Goal: Information Seeking & Learning: Learn about a topic

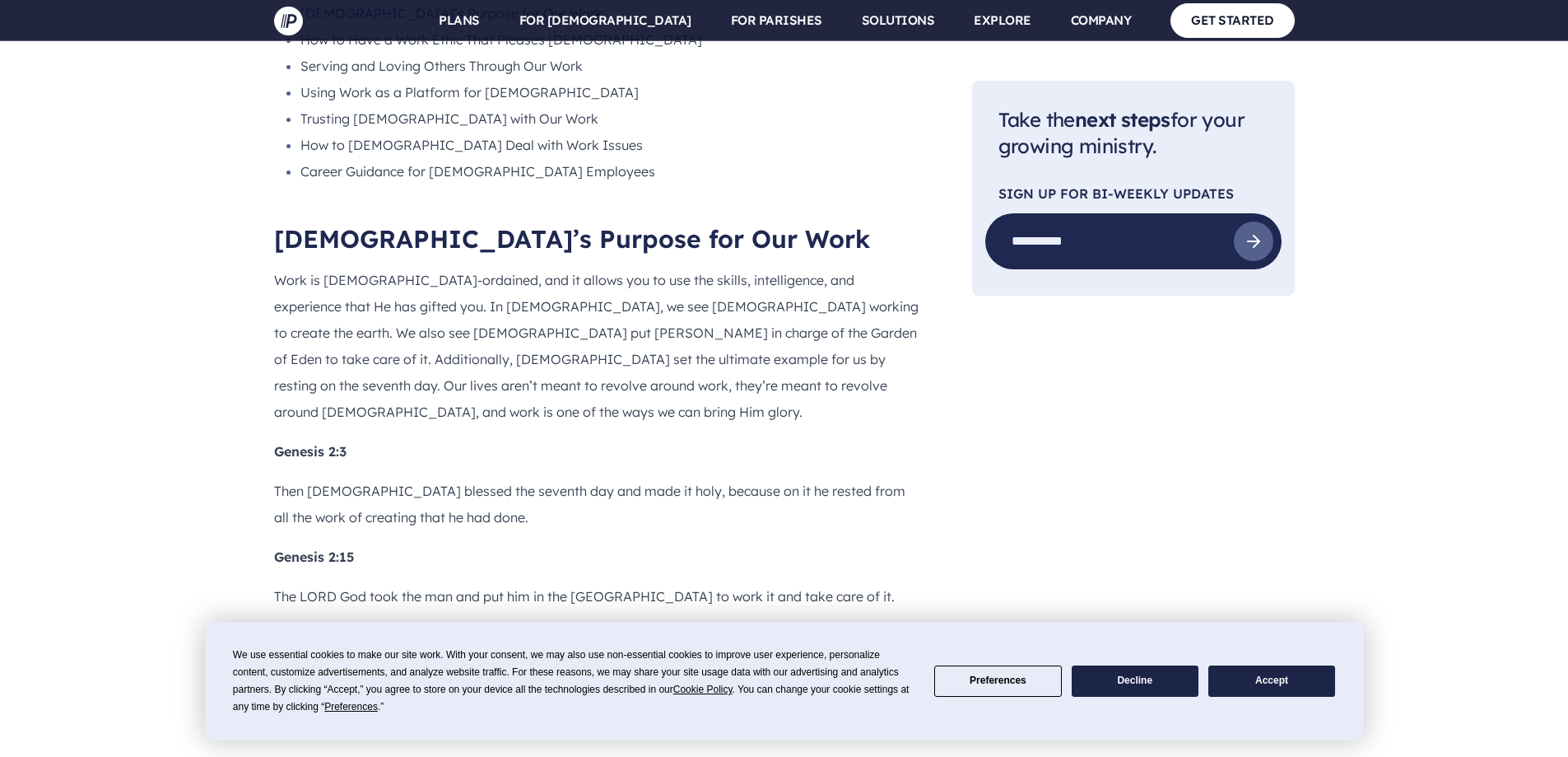
scroll to position [1565, 0]
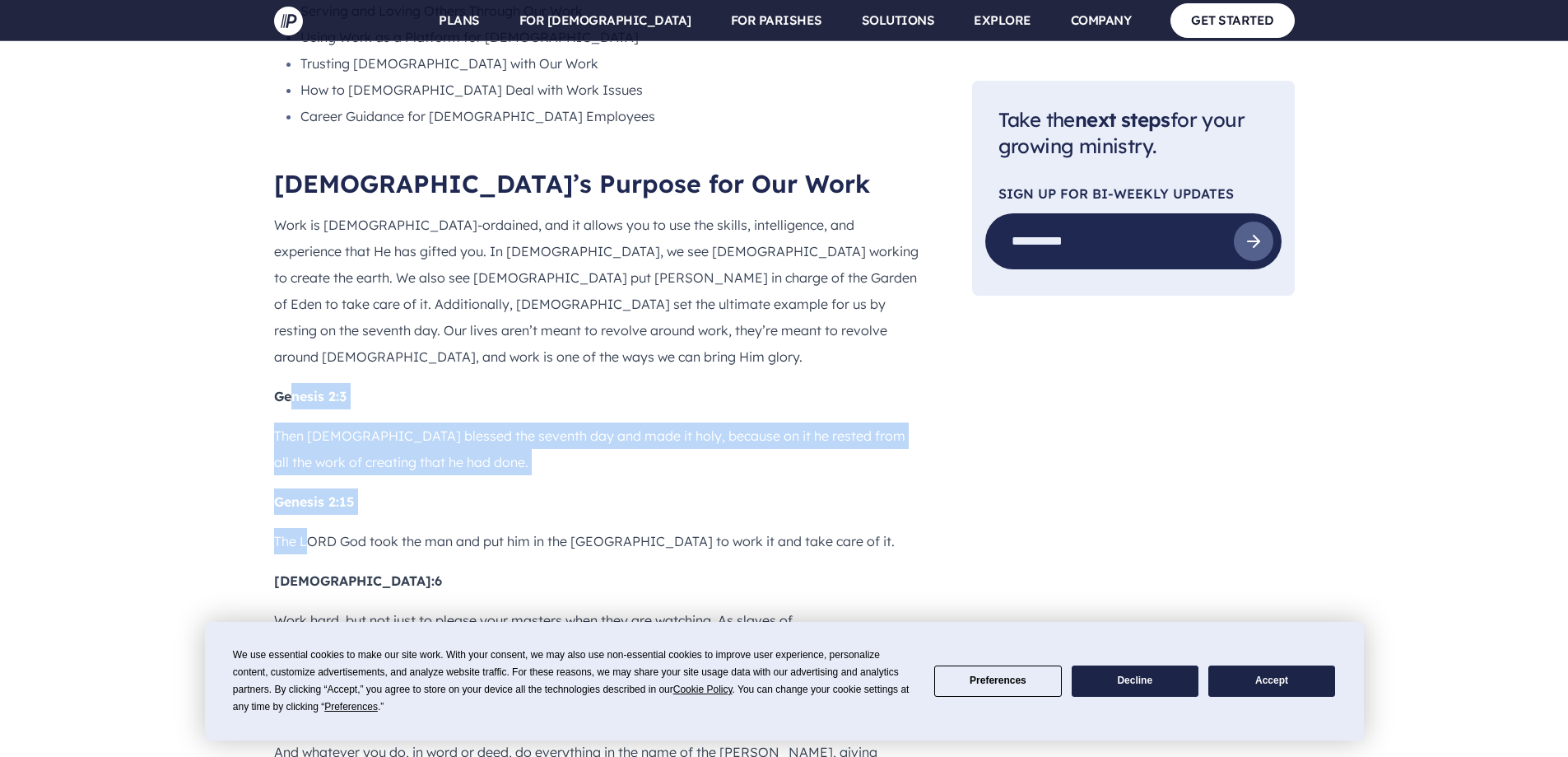
drag, startPoint x: 290, startPoint y: 257, endPoint x: 329, endPoint y: 336, distance: 88.1
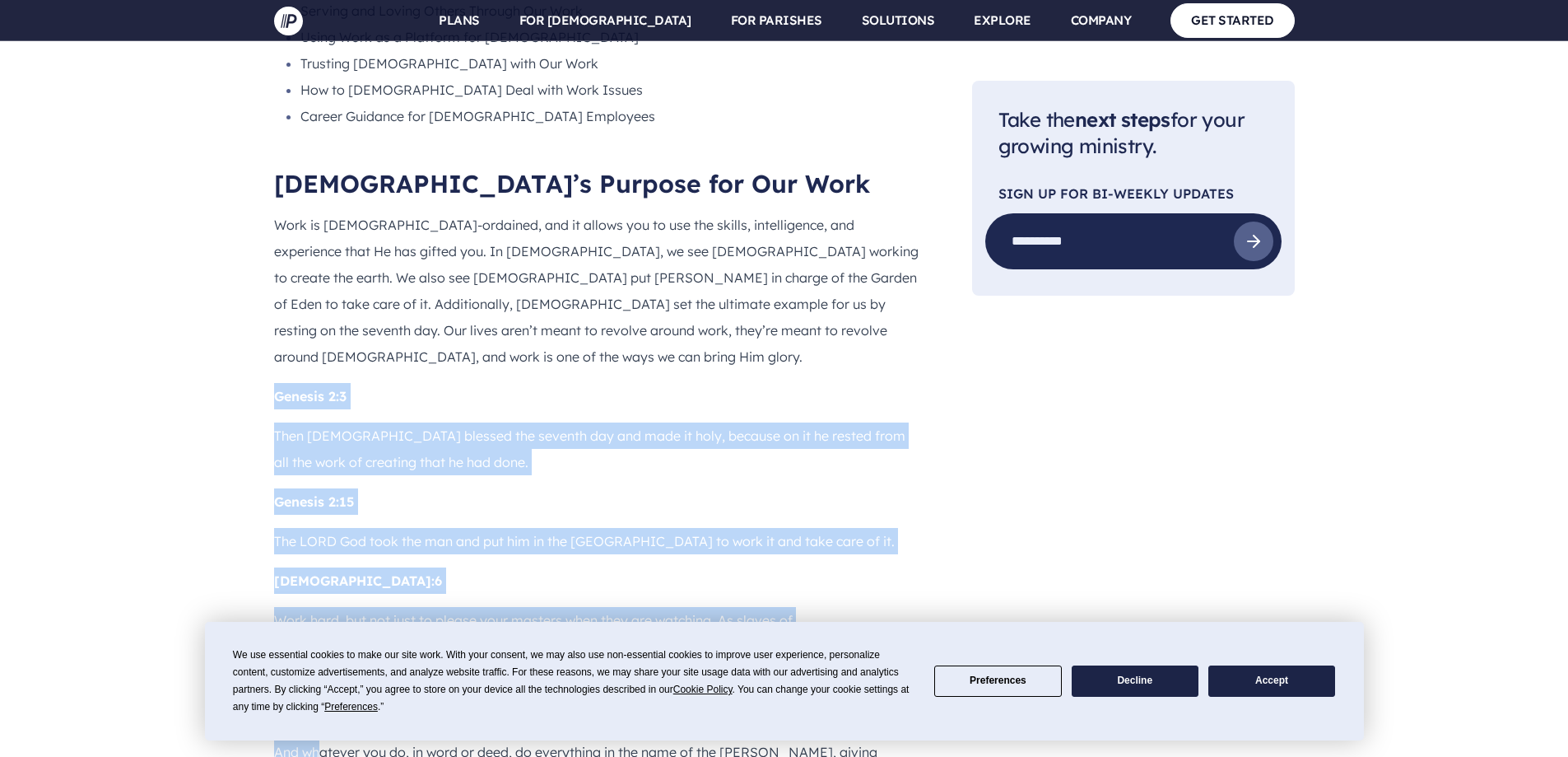
drag, startPoint x: 256, startPoint y: 266, endPoint x: 324, endPoint y: 613, distance: 353.6
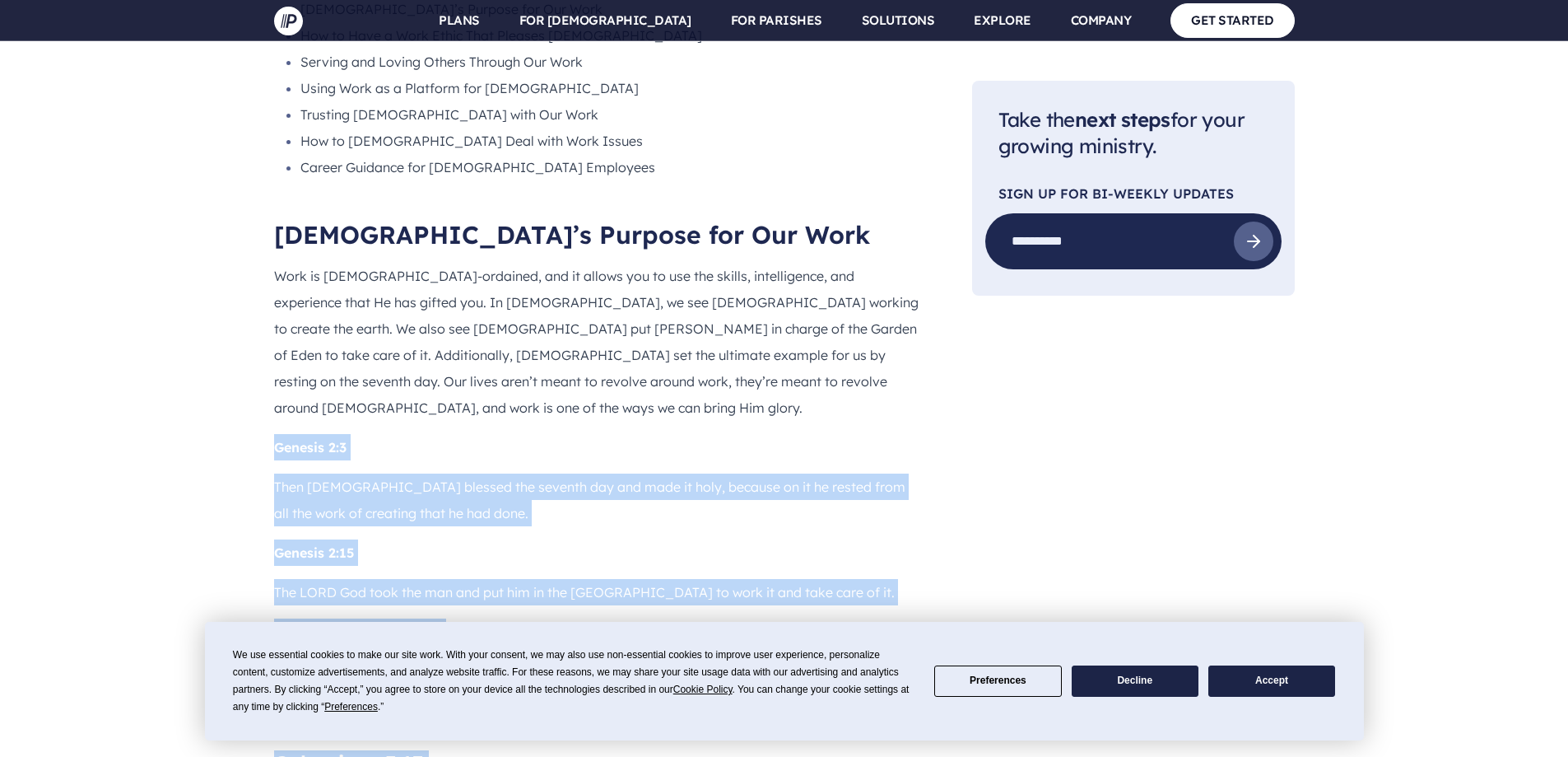
scroll to position [1730, 0]
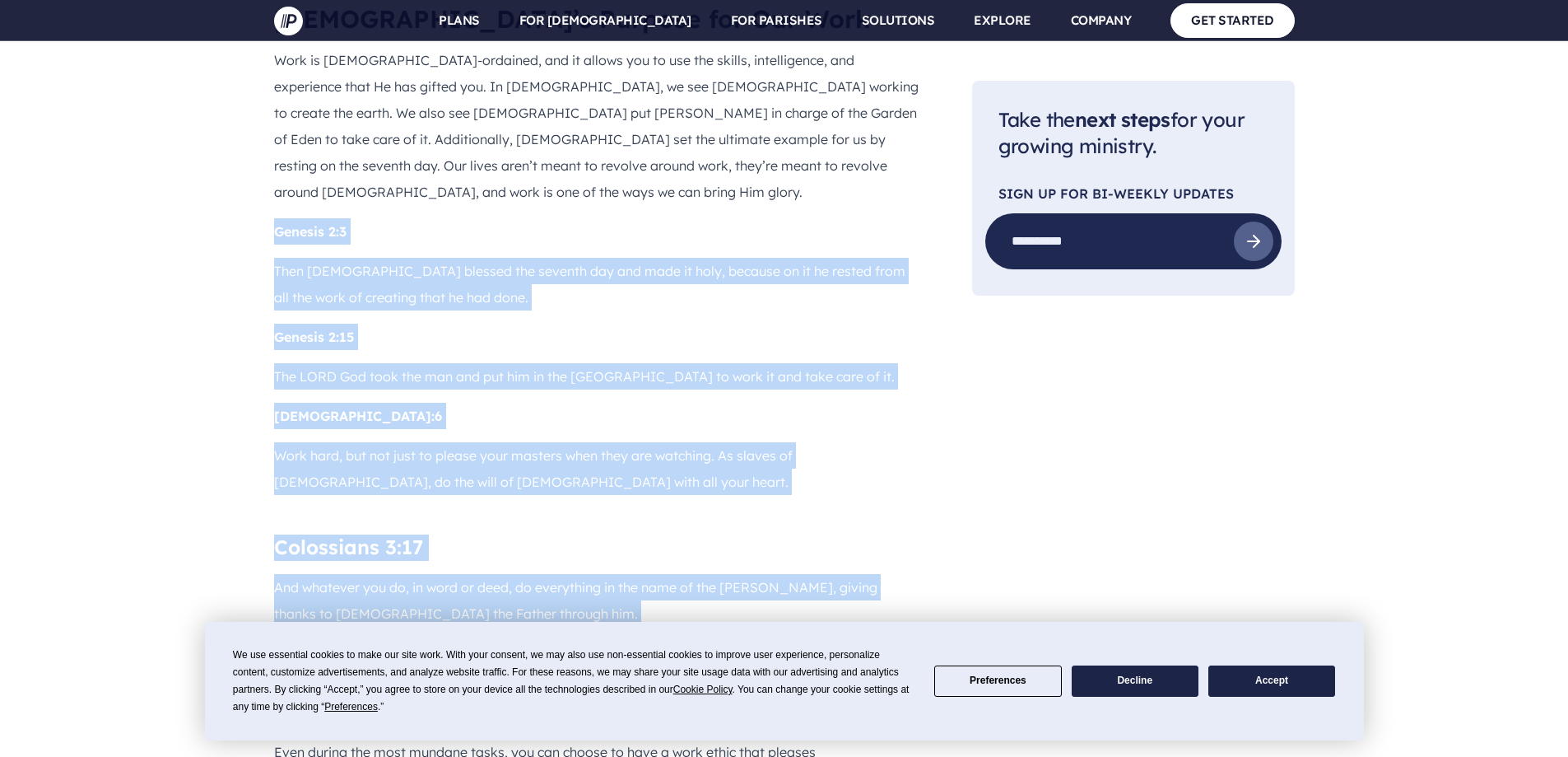
drag, startPoint x: 248, startPoint y: 104, endPoint x: 223, endPoint y: 509, distance: 405.8
drag, startPoint x: 1062, startPoint y: 392, endPoint x: 273, endPoint y: 521, distance: 799.5
drag, startPoint x: 1015, startPoint y: 403, endPoint x: 277, endPoint y: 511, distance: 745.9
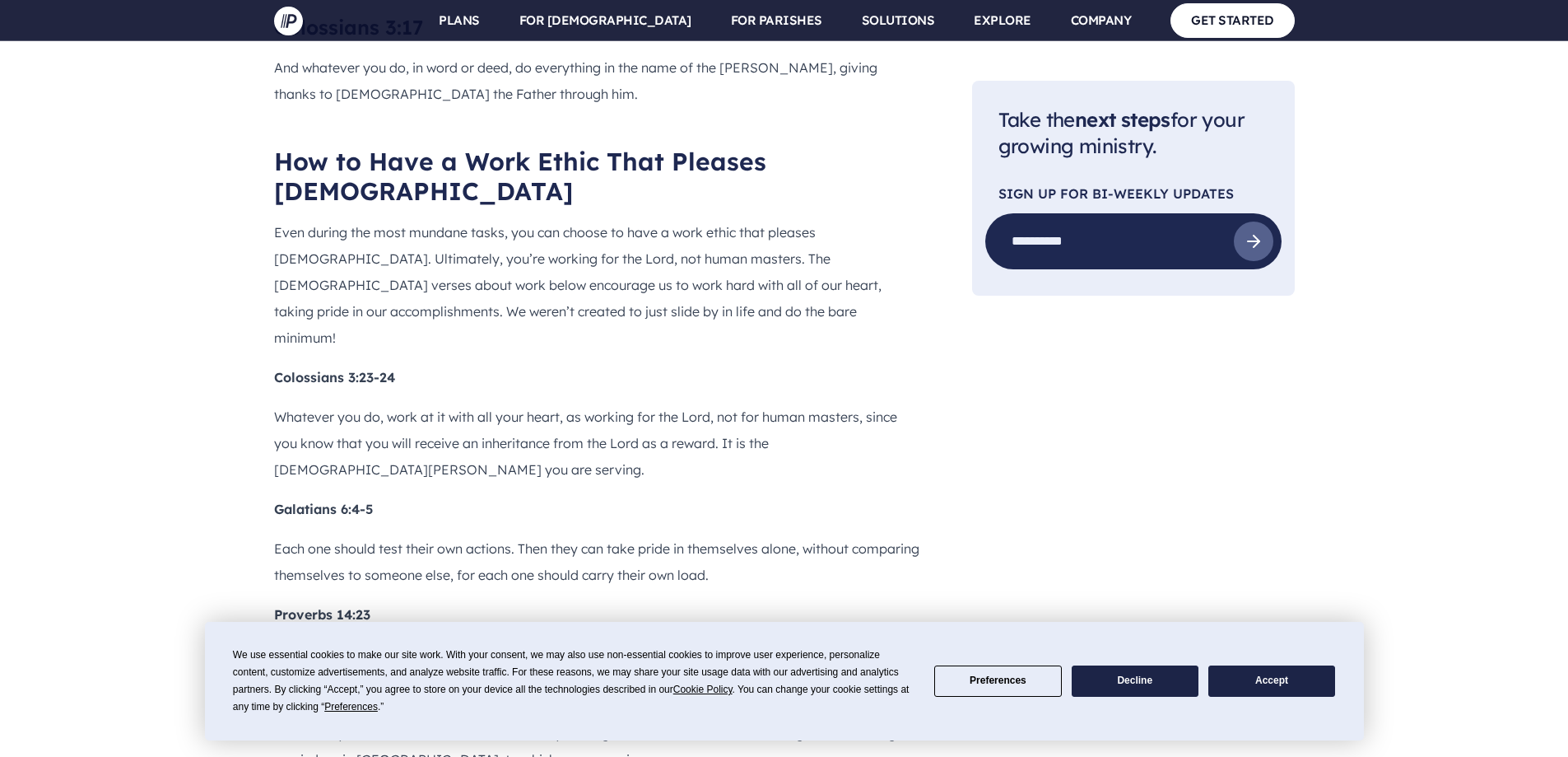
scroll to position [2223, 0]
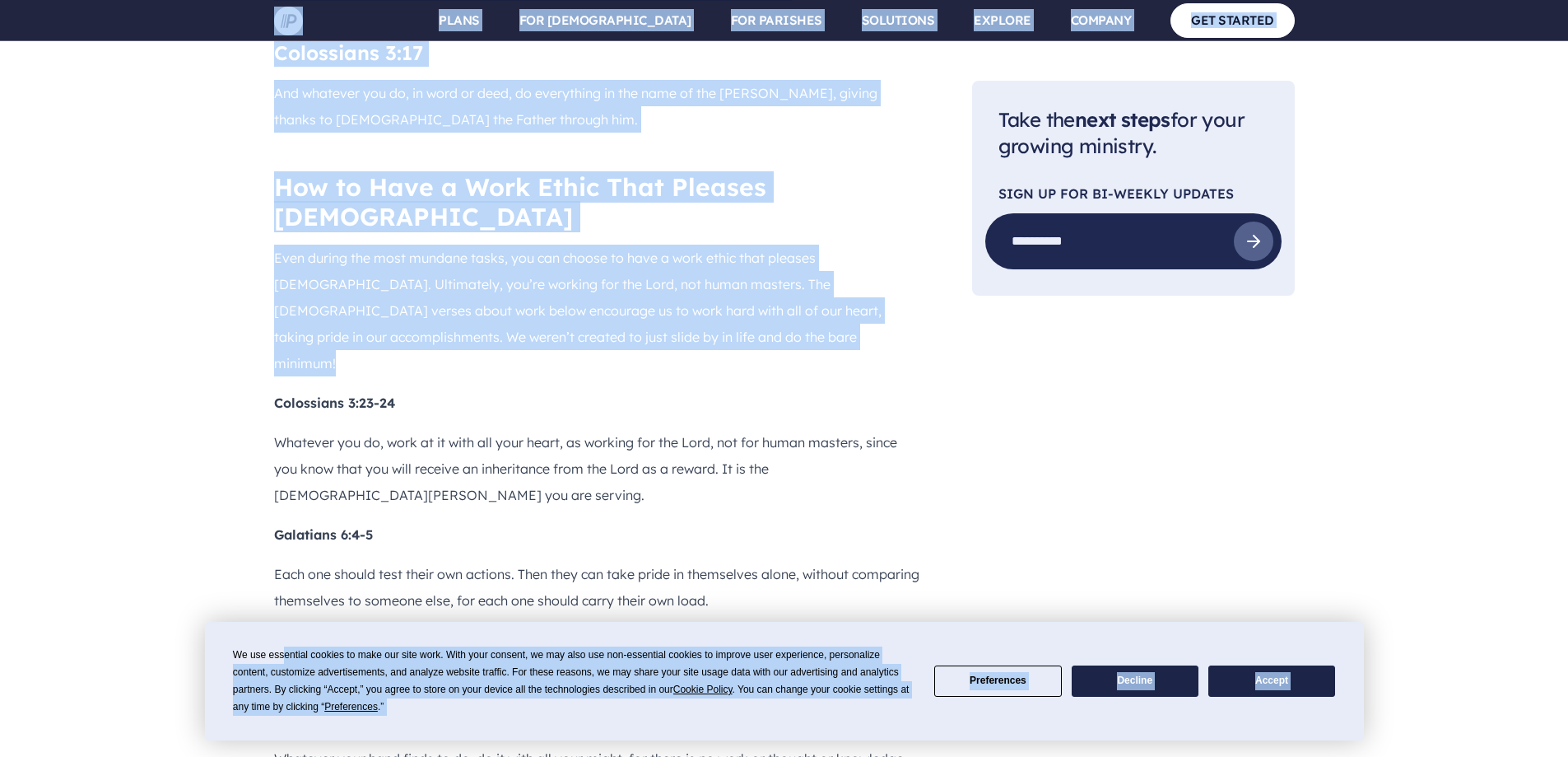
drag, startPoint x: 246, startPoint y: 220, endPoint x: 286, endPoint y: 624, distance: 406.0
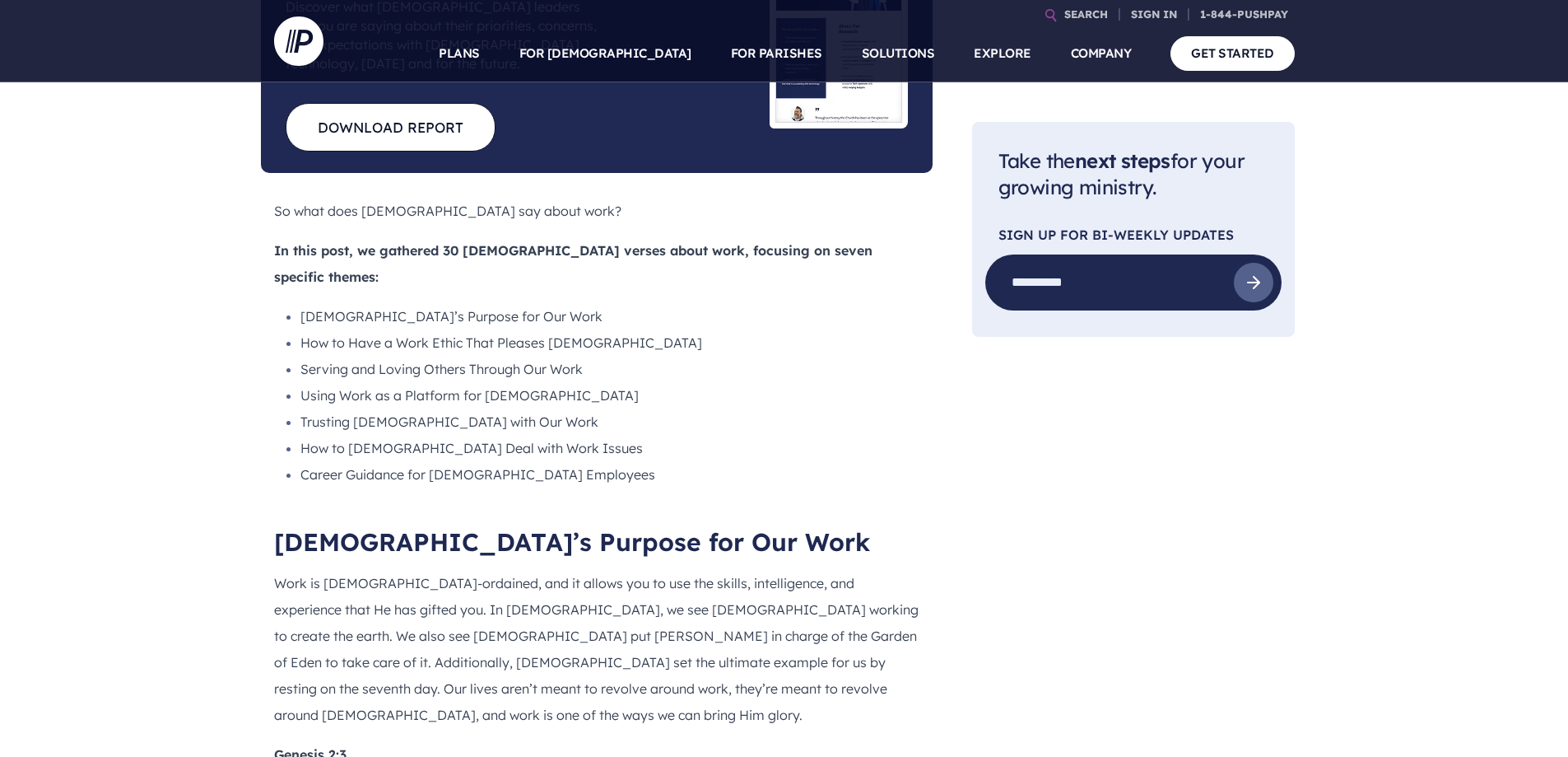
scroll to position [1235, 0]
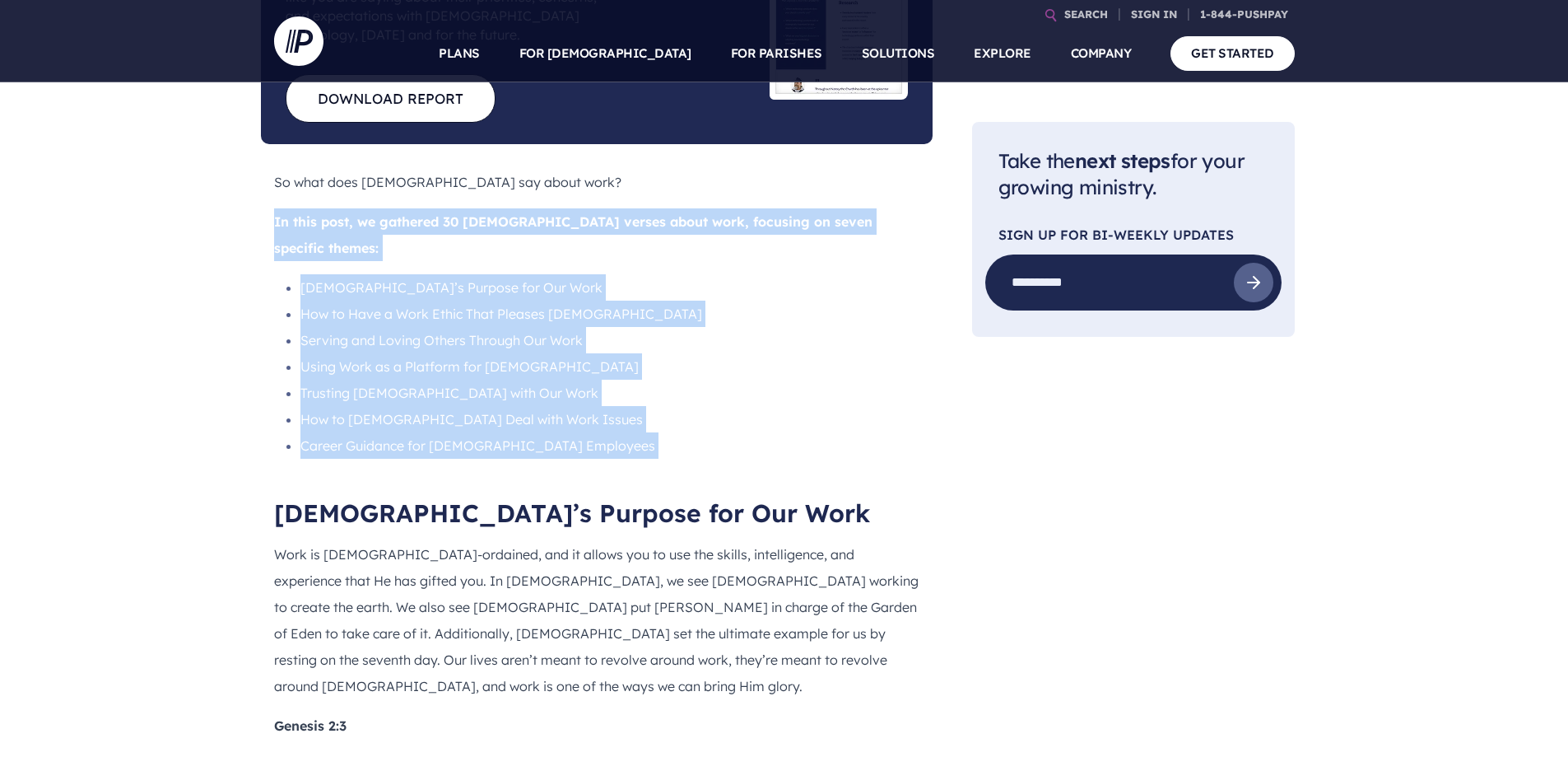
drag, startPoint x: 226, startPoint y: 164, endPoint x: 254, endPoint y: 399, distance: 236.7
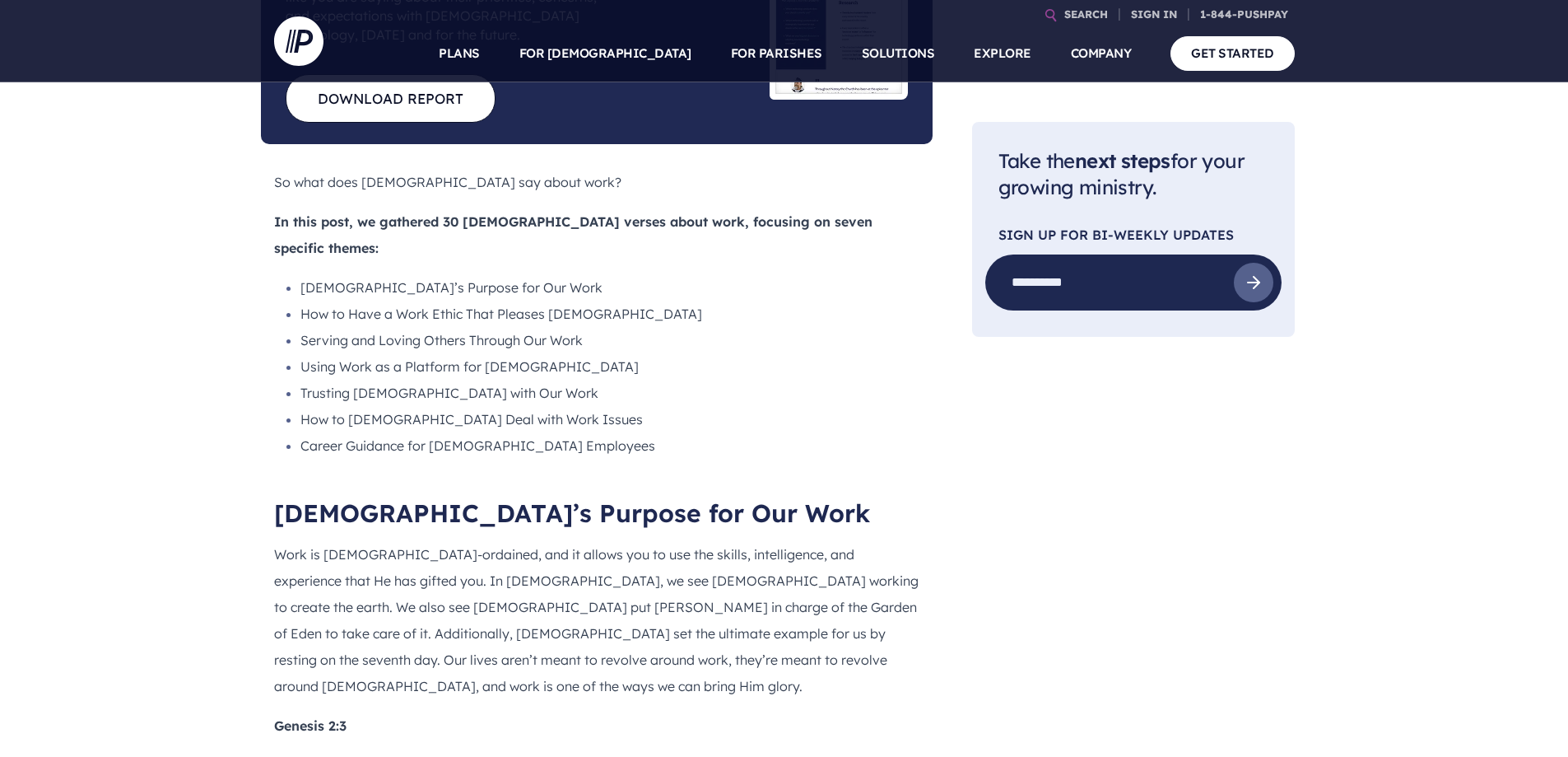
drag, startPoint x: 972, startPoint y: 405, endPoint x: 895, endPoint y: 342, distance: 99.5
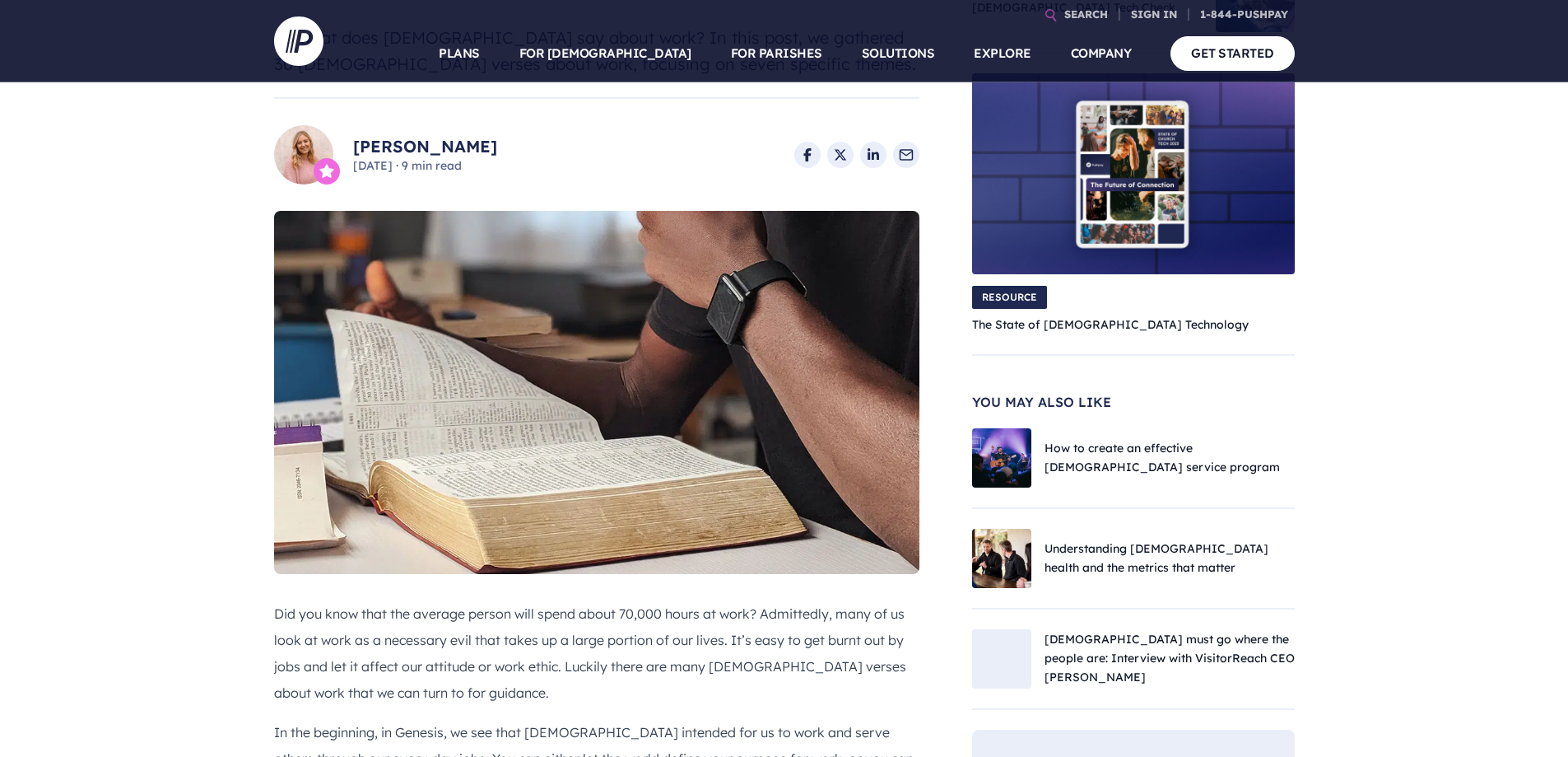
scroll to position [0, 0]
